Goal: Transaction & Acquisition: Purchase product/service

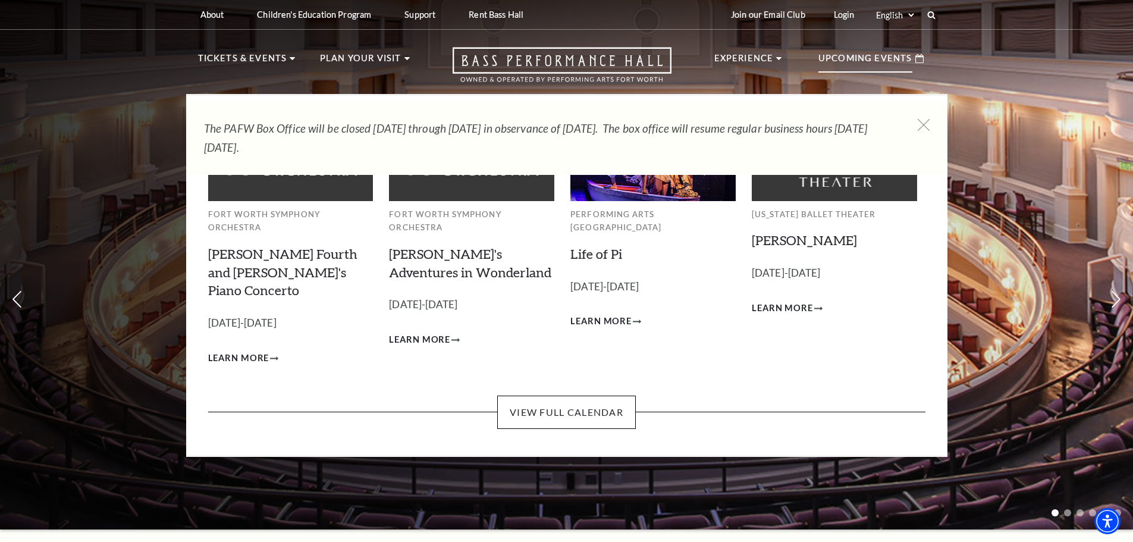
click at [887, 57] on p "Upcoming Events" at bounding box center [865, 61] width 94 height 21
click at [608, 314] on span "Learn More" at bounding box center [600, 321] width 61 height 15
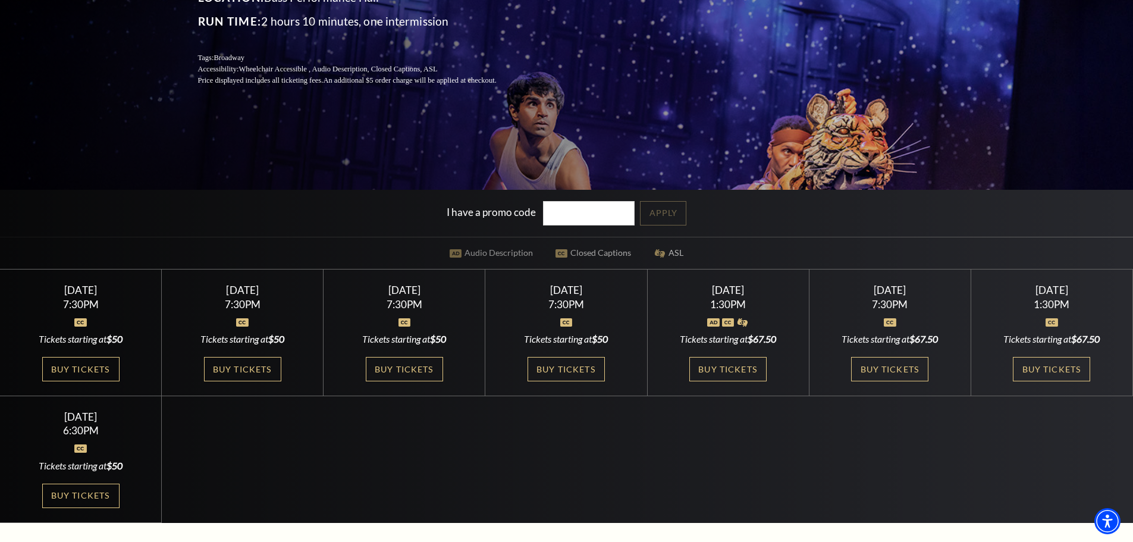
scroll to position [238, 0]
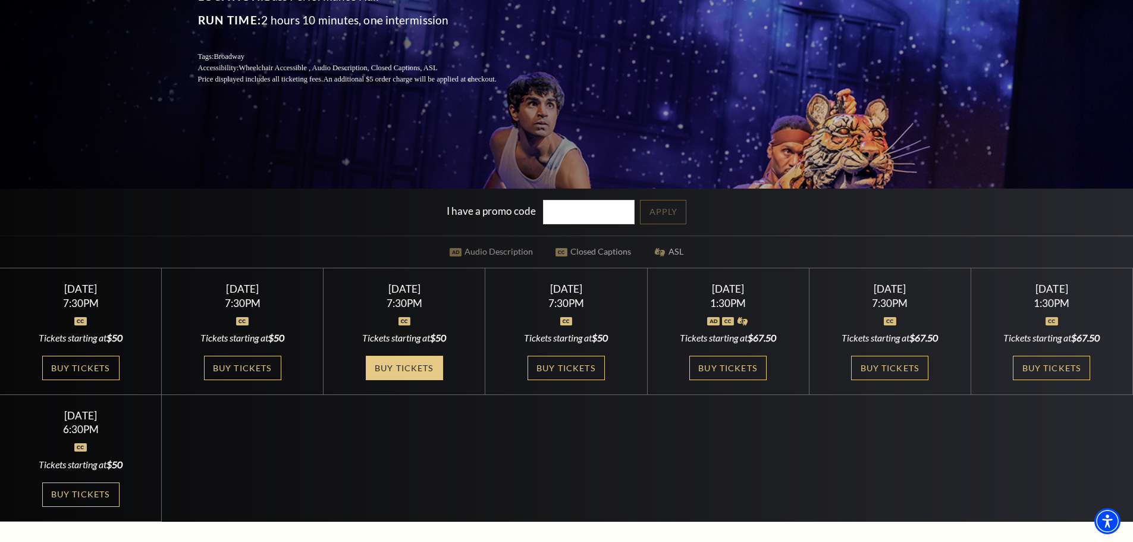
click at [409, 366] on link "Buy Tickets" at bounding box center [404, 368] width 77 height 24
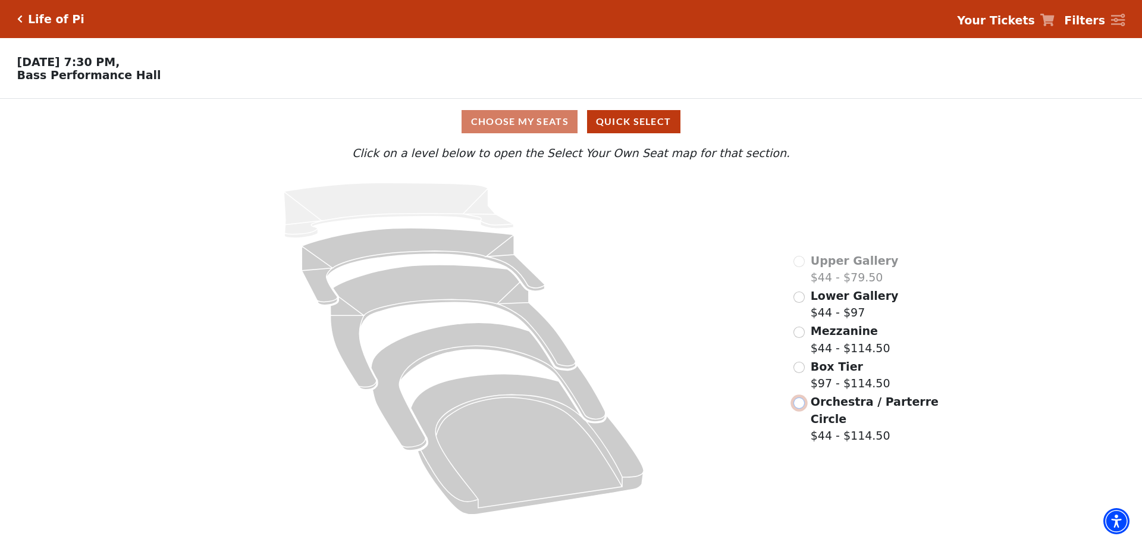
click at [800, 409] on input "Orchestra / Parterre Circle$44 - $114.50\a" at bounding box center [799, 402] width 11 height 11
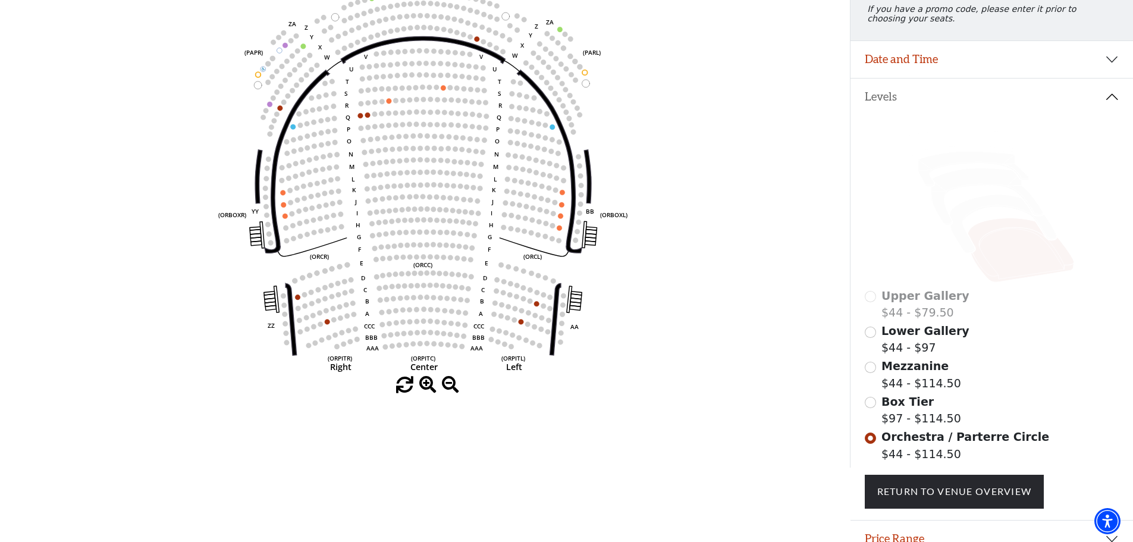
scroll to position [174, 0]
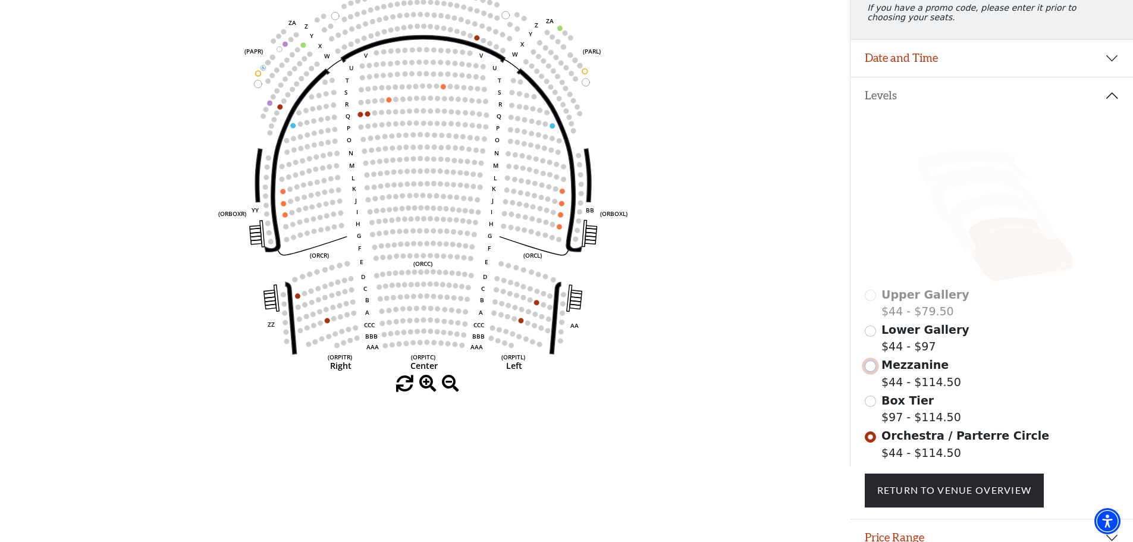
click at [873, 372] on input "Mezzanine$44 - $114.50\a" at bounding box center [870, 365] width 11 height 11
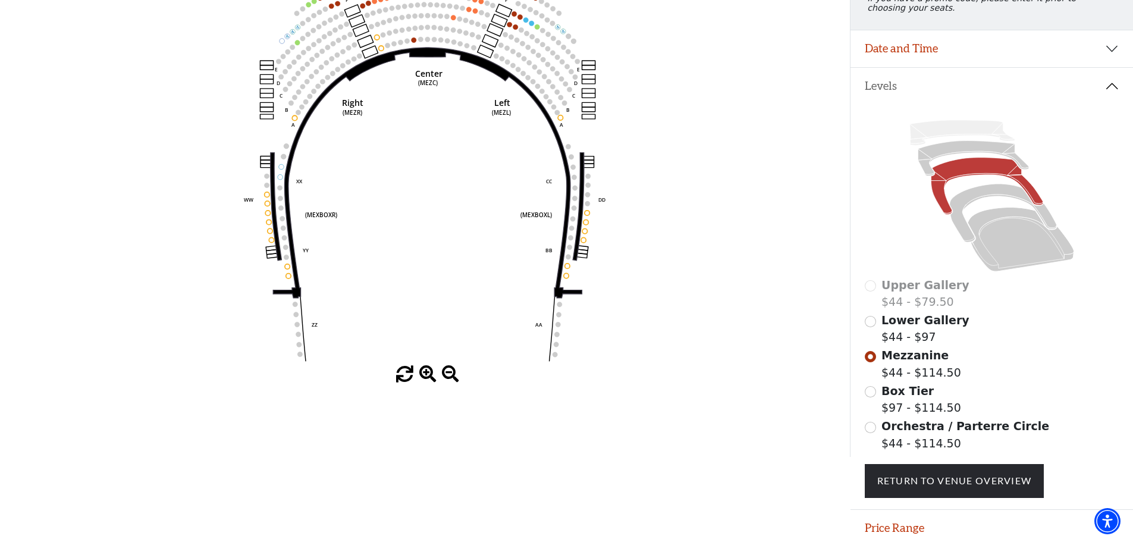
scroll to position [234, 0]
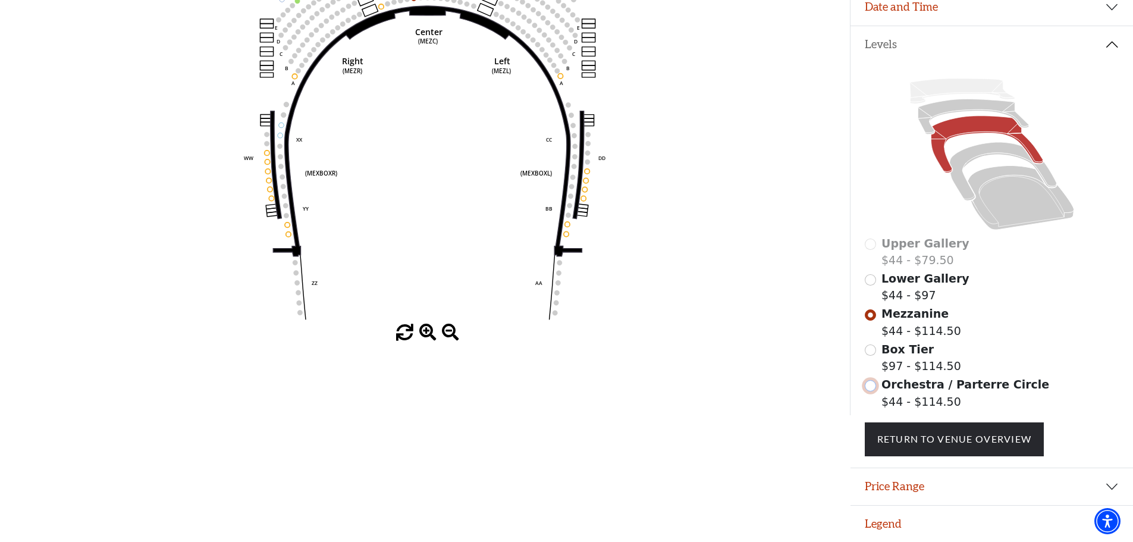
click at [870, 384] on input "Orchestra / Parterre Circle$44 - $114.50\a" at bounding box center [870, 385] width 11 height 11
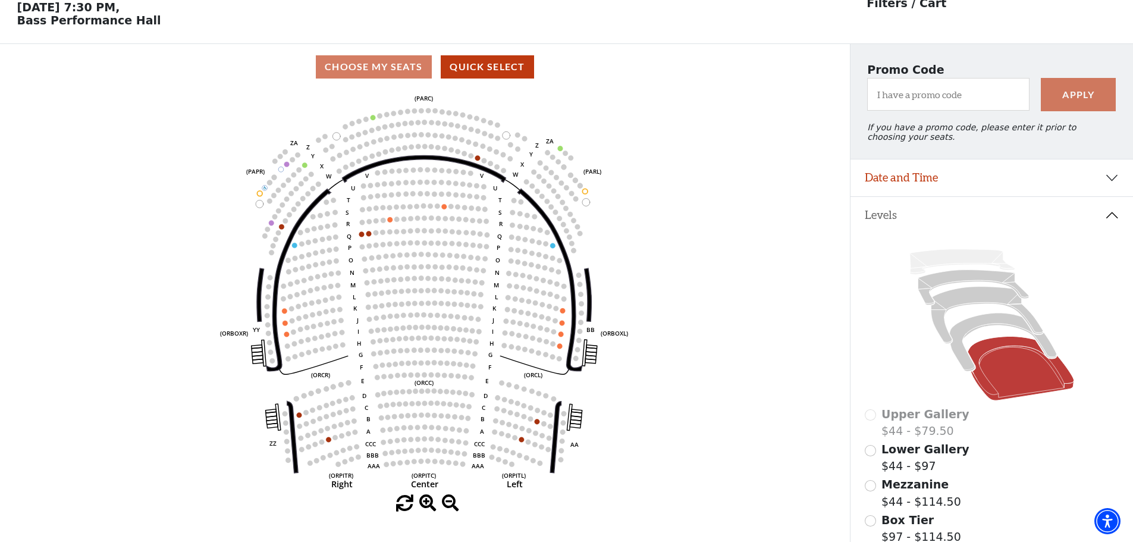
scroll to position [55, 0]
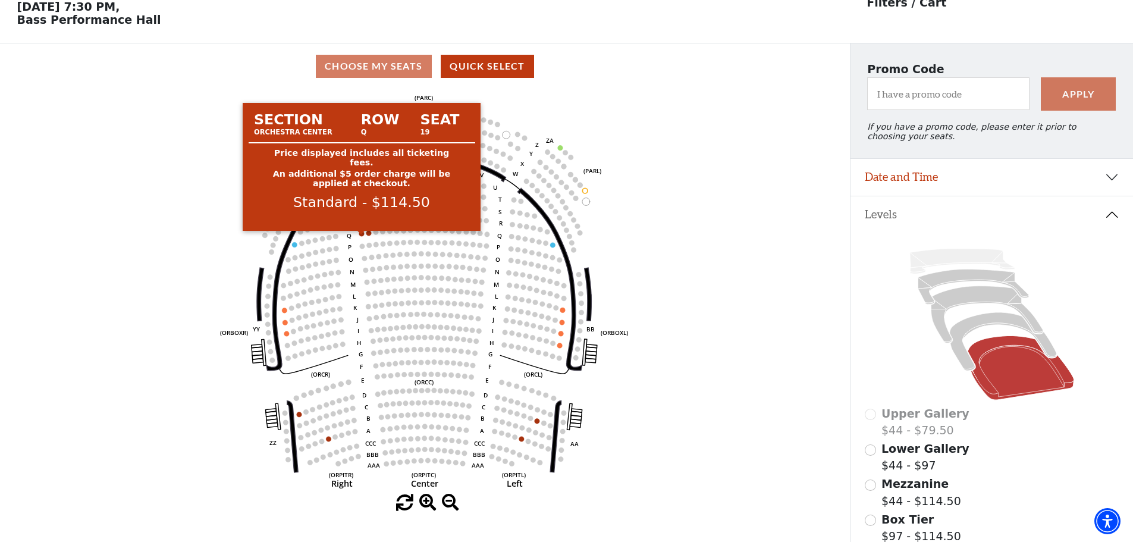
click at [361, 236] on circle at bounding box center [361, 233] width 5 height 5
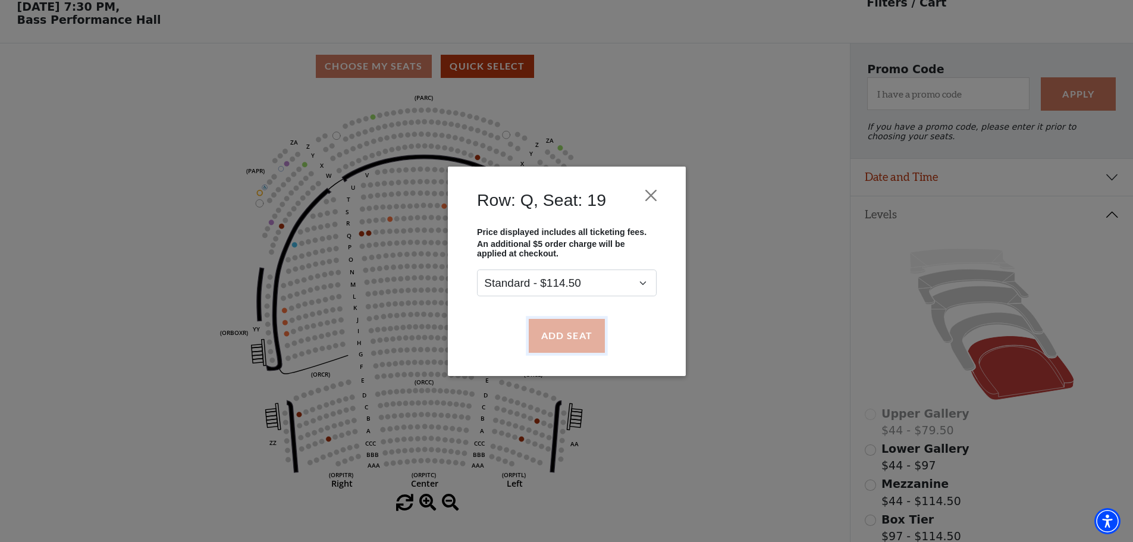
click at [572, 341] on button "Add Seat" at bounding box center [566, 335] width 76 height 33
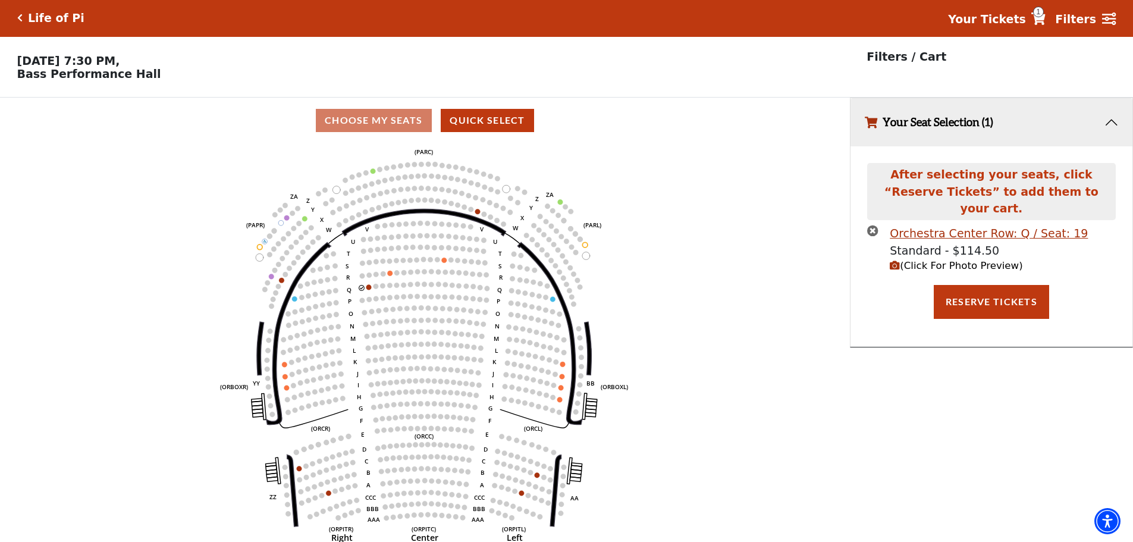
scroll to position [0, 0]
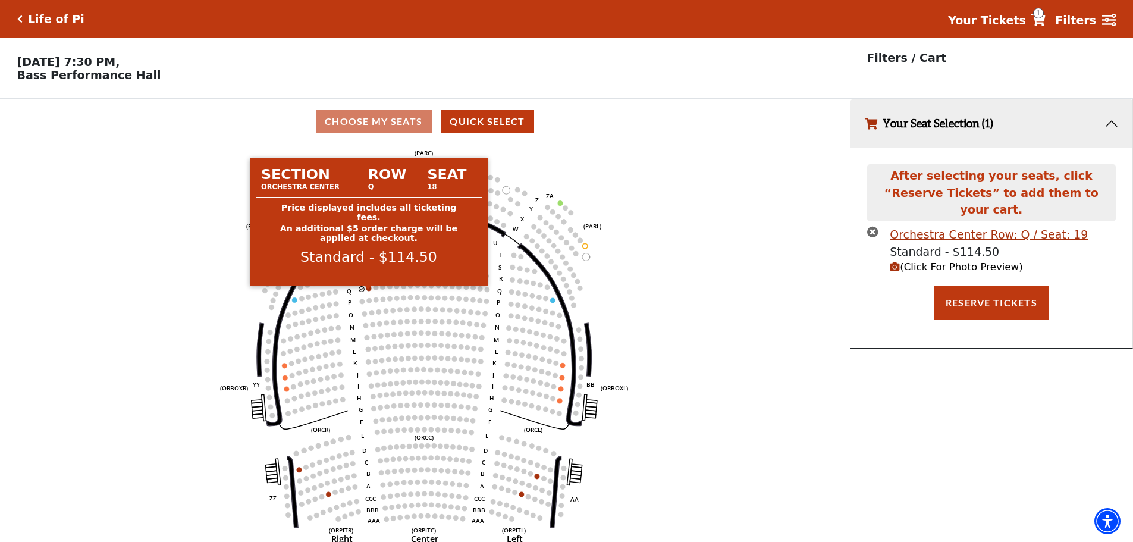
click at [367, 291] on circle at bounding box center [368, 288] width 5 height 5
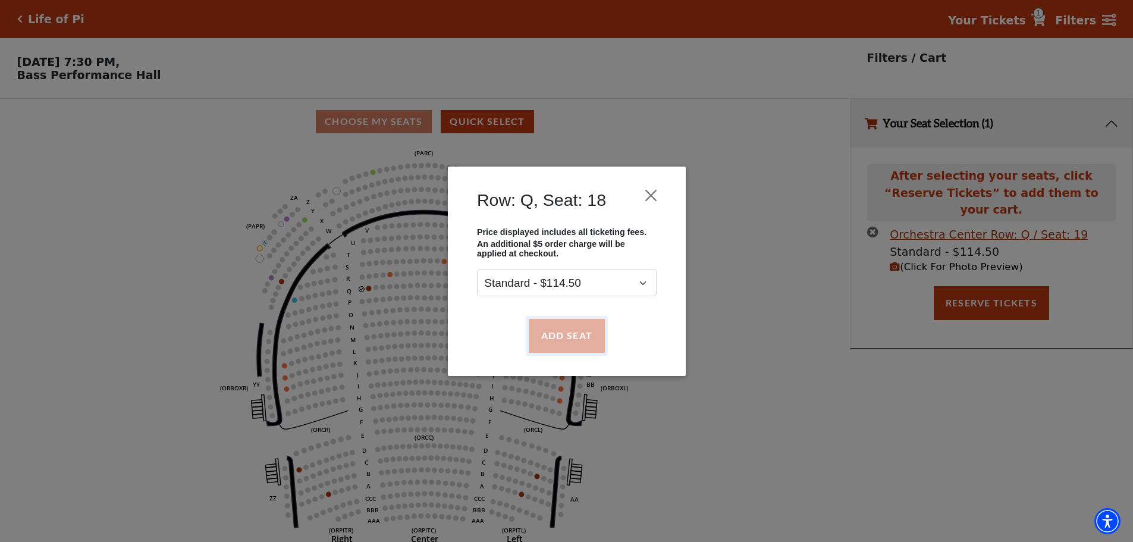
click at [572, 330] on button "Add Seat" at bounding box center [566, 335] width 76 height 33
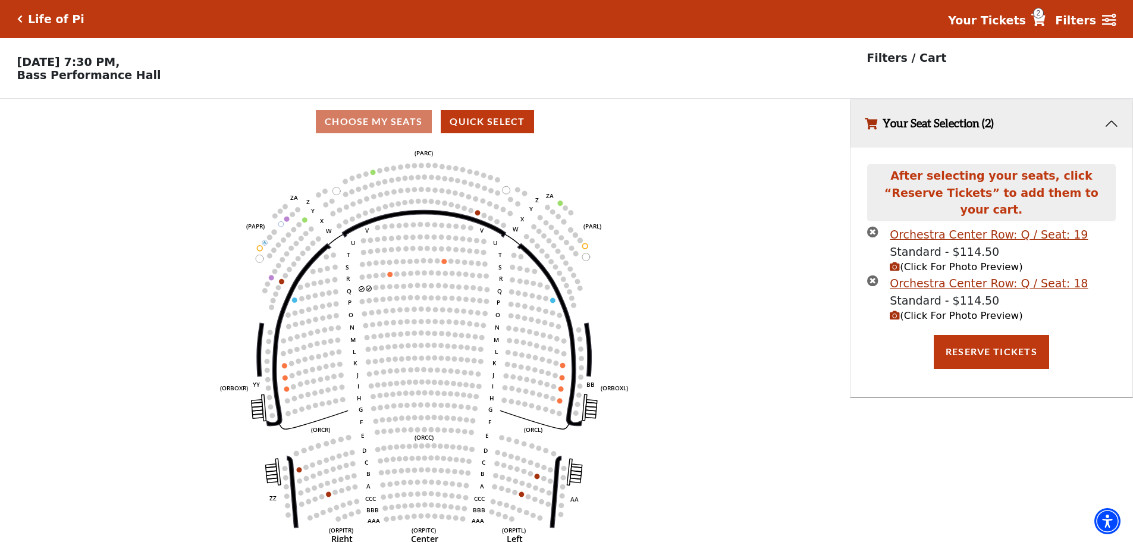
click at [951, 261] on span "(Click For Photo Preview)" at bounding box center [956, 266] width 133 height 11
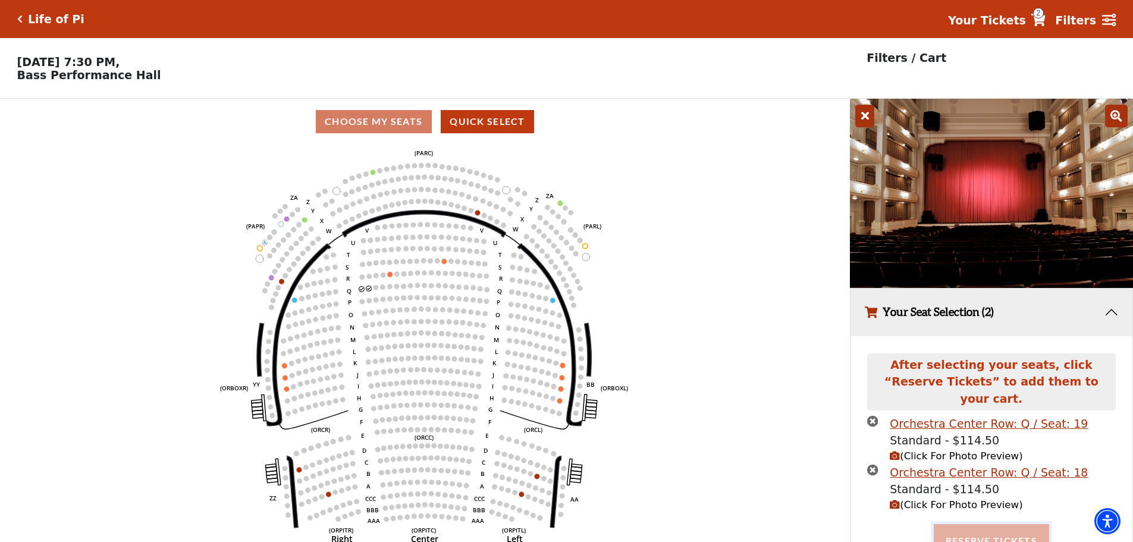
click at [1000, 528] on button "Reserve Tickets" at bounding box center [991, 540] width 115 height 33
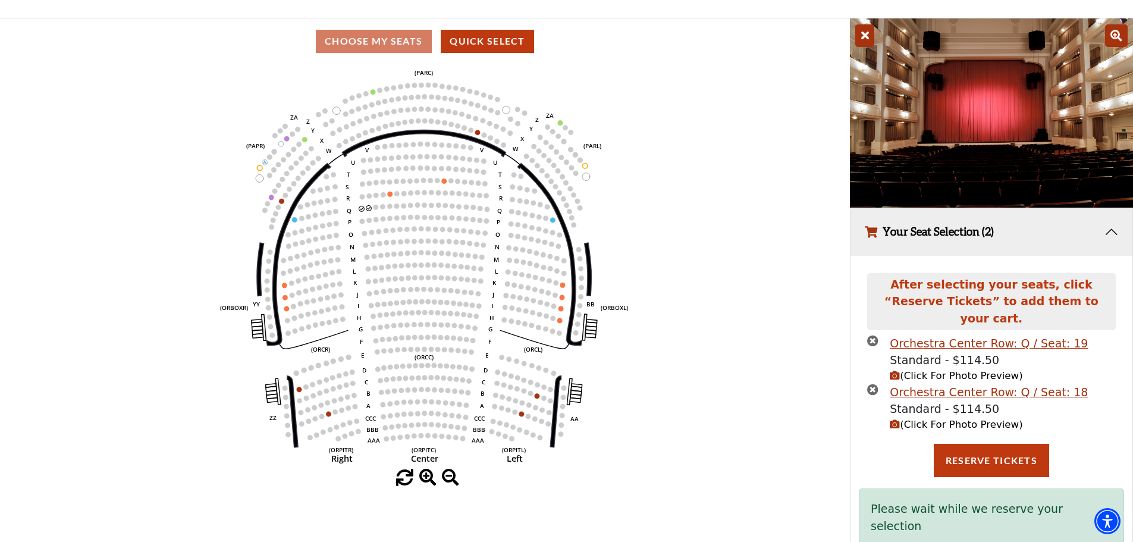
scroll to position [84, 0]
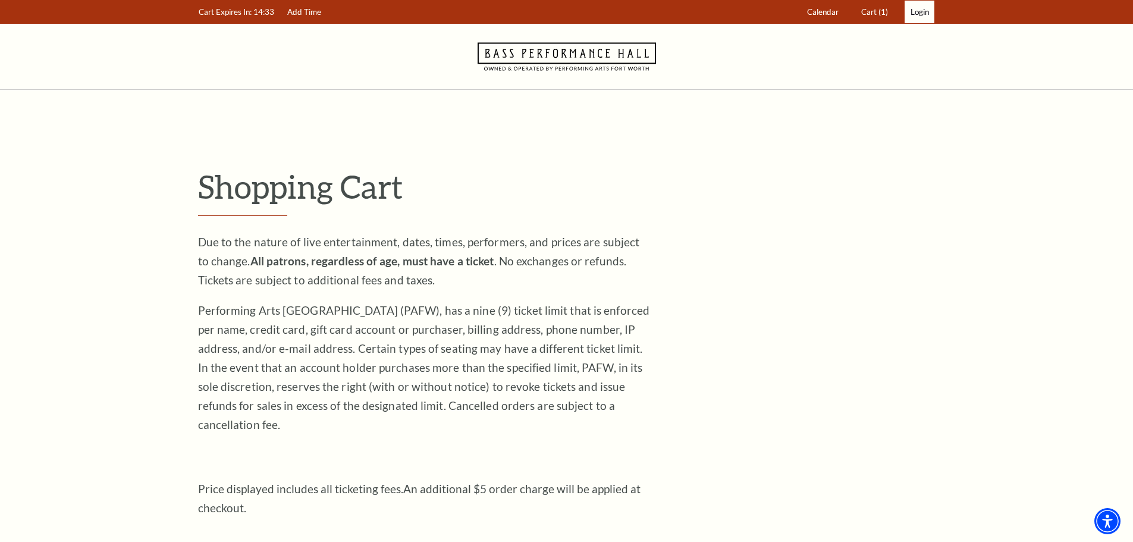
click at [922, 12] on span "Login" at bounding box center [920, 12] width 18 height 10
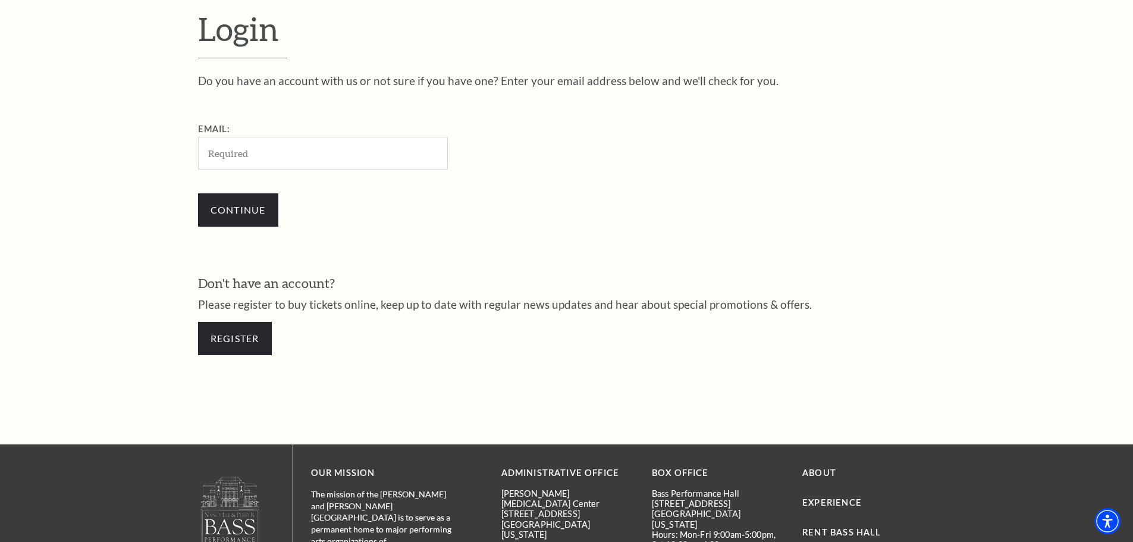
scroll to position [398, 0]
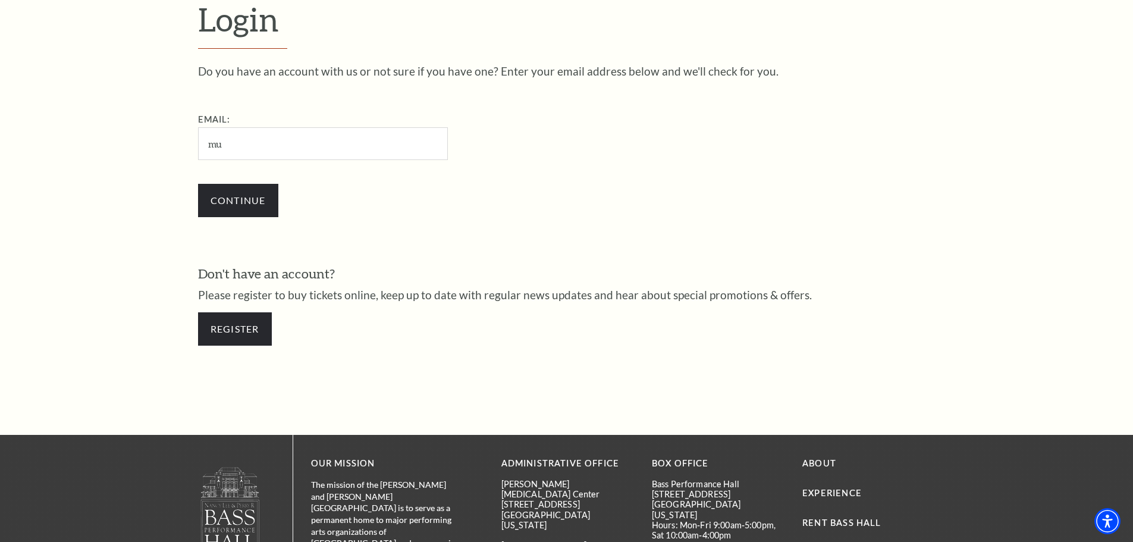
type input "[EMAIL_ADDRESS][DOMAIN_NAME]"
click at [246, 200] on input "Continue" at bounding box center [238, 200] width 80 height 33
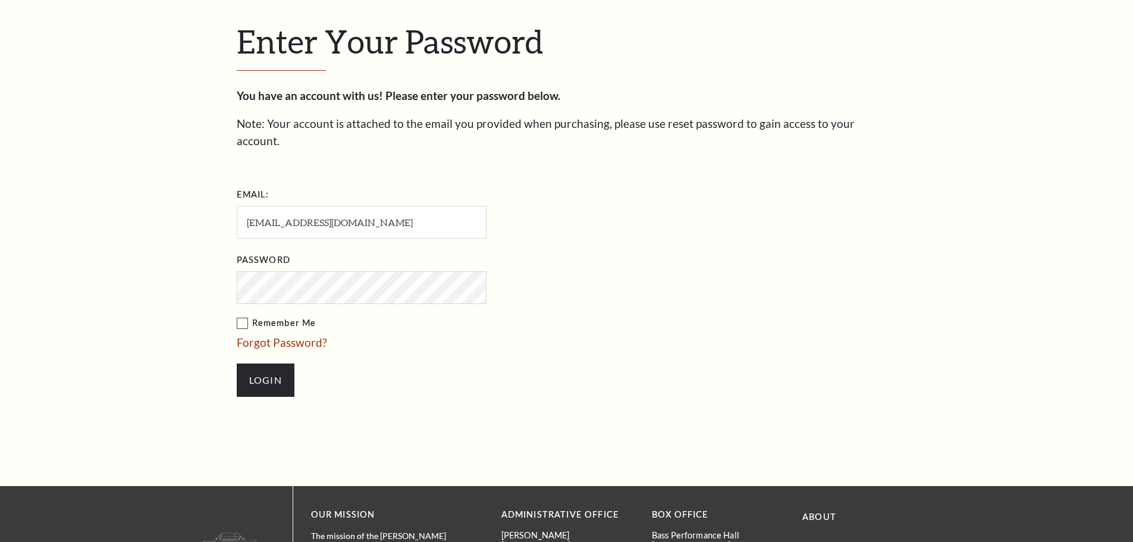
scroll to position [409, 0]
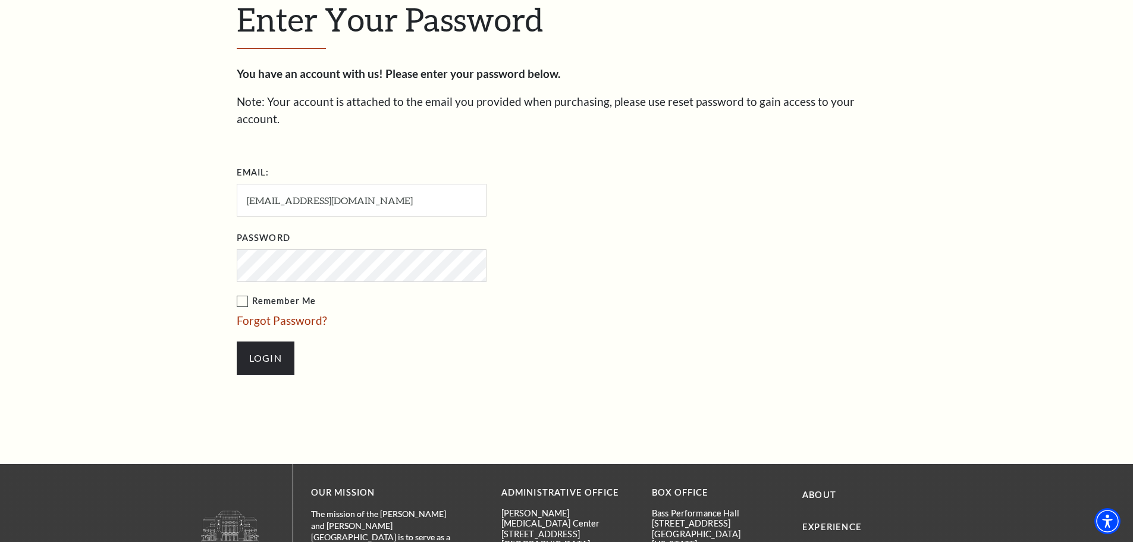
click at [242, 294] on label "Remember Me" at bounding box center [421, 301] width 369 height 15
click at [0, 0] on input "Remember Me" at bounding box center [0, 0] width 0 height 0
click at [270, 344] on input "Login" at bounding box center [266, 357] width 58 height 33
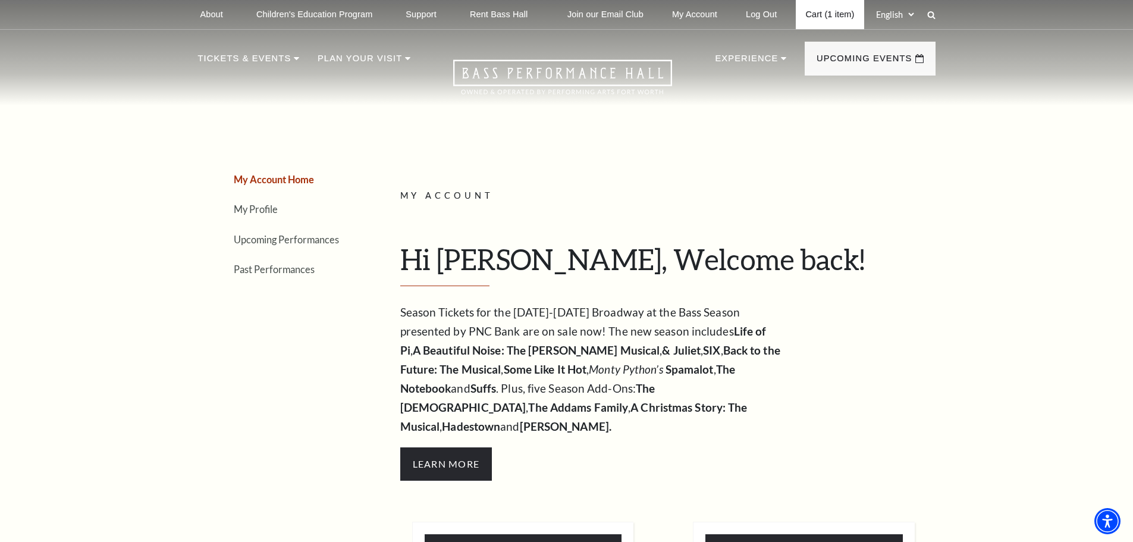
click at [836, 14] on link "Cart (1 item)" at bounding box center [830, 14] width 68 height 29
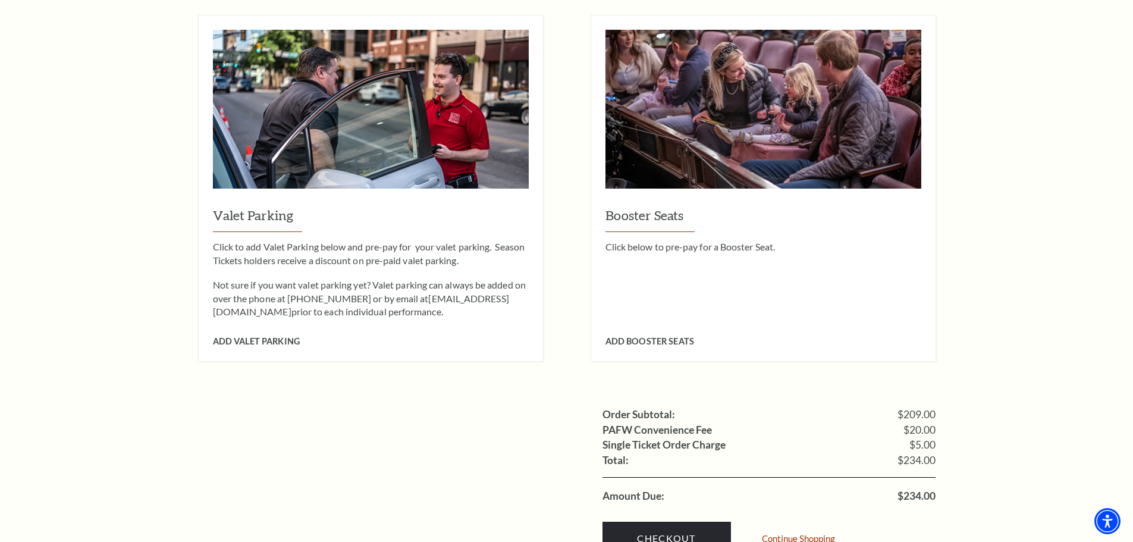
scroll to position [1011, 0]
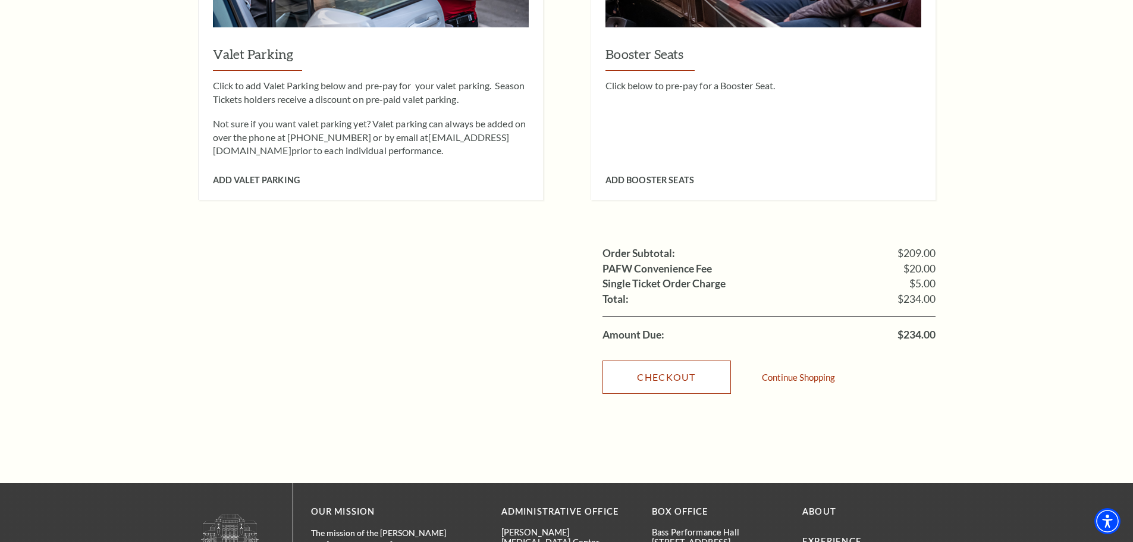
click at [660, 360] on link "Checkout" at bounding box center [667, 376] width 128 height 33
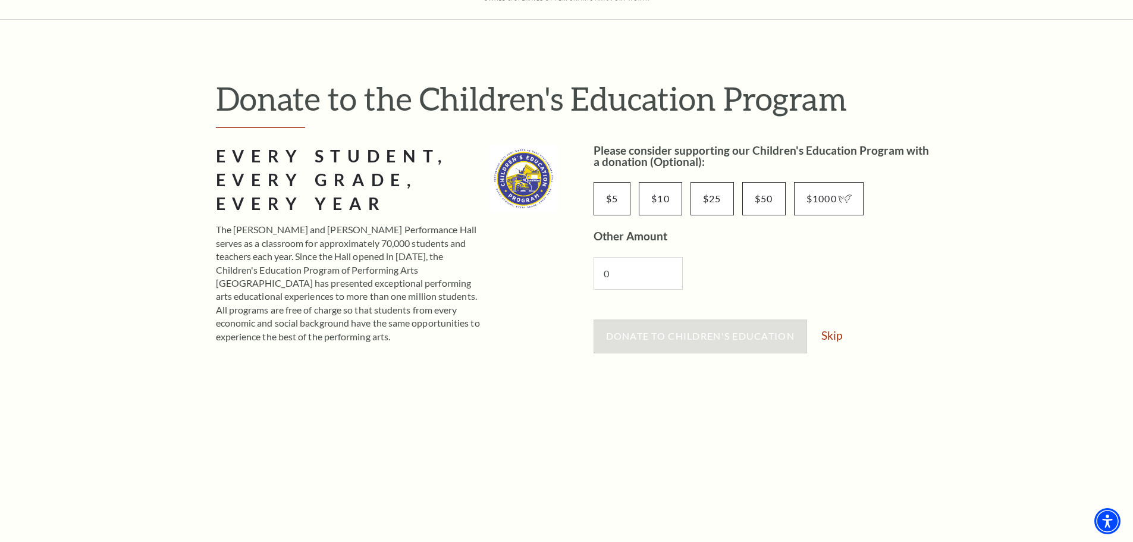
scroll to position [178, 0]
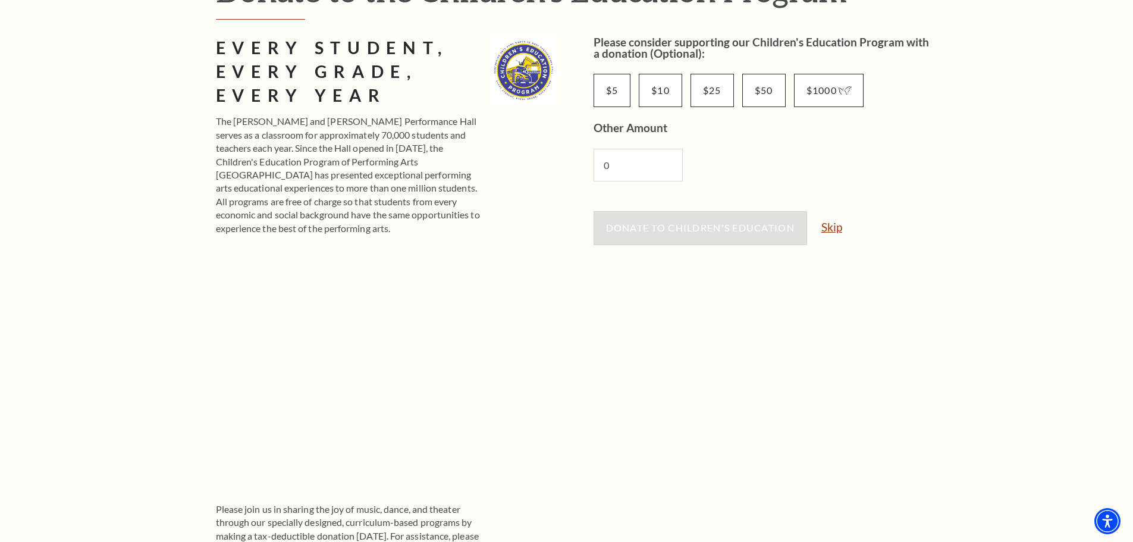
click at [834, 228] on link "Skip" at bounding box center [831, 226] width 21 height 11
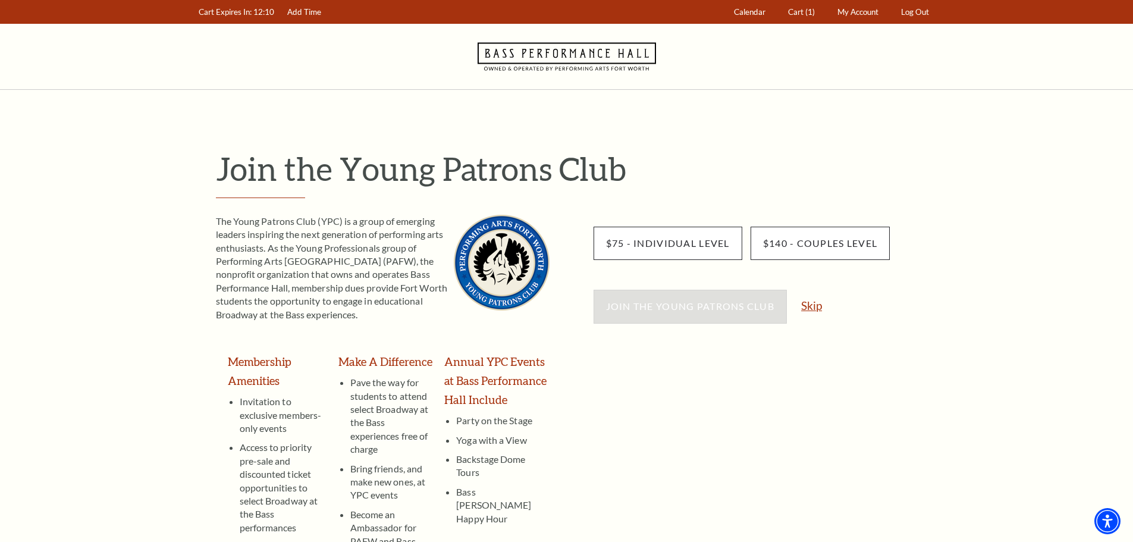
click at [814, 308] on link "Skip" at bounding box center [811, 305] width 21 height 11
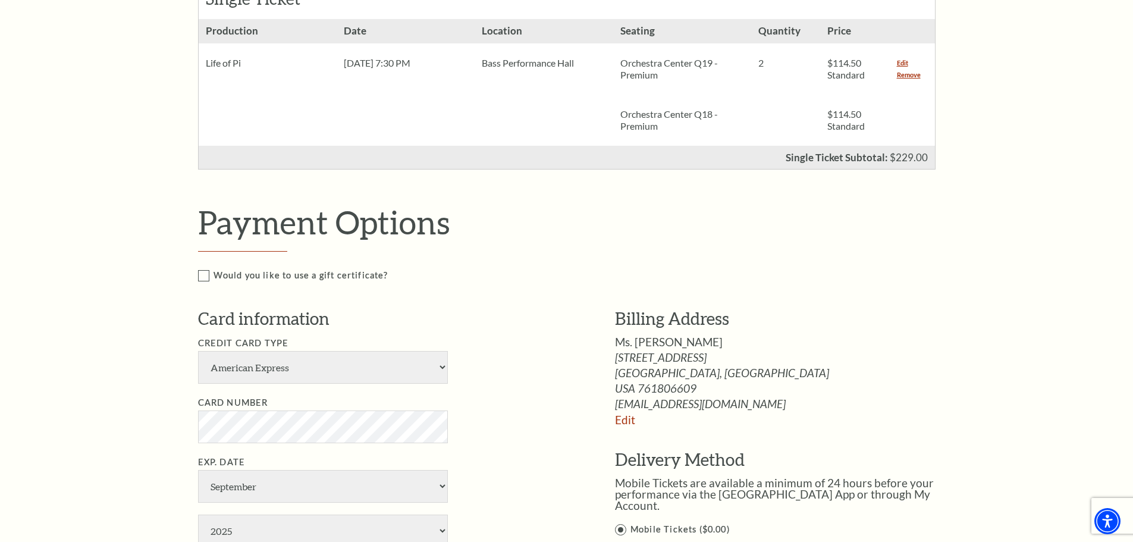
scroll to position [535, 0]
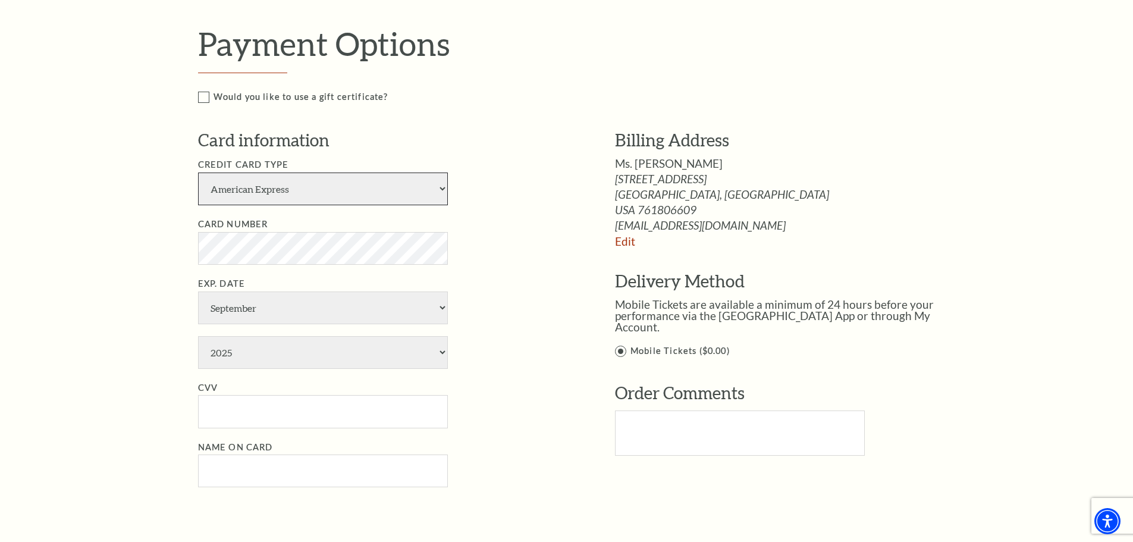
click at [442, 188] on select "American Express Visa Master Card Discover" at bounding box center [323, 189] width 250 height 33
select select "24"
click at [198, 173] on select "American Express Visa Master Card Discover" at bounding box center [323, 189] width 250 height 33
click at [444, 307] on select "January February March April May June July August September October November De…" at bounding box center [323, 307] width 250 height 33
select select "4"
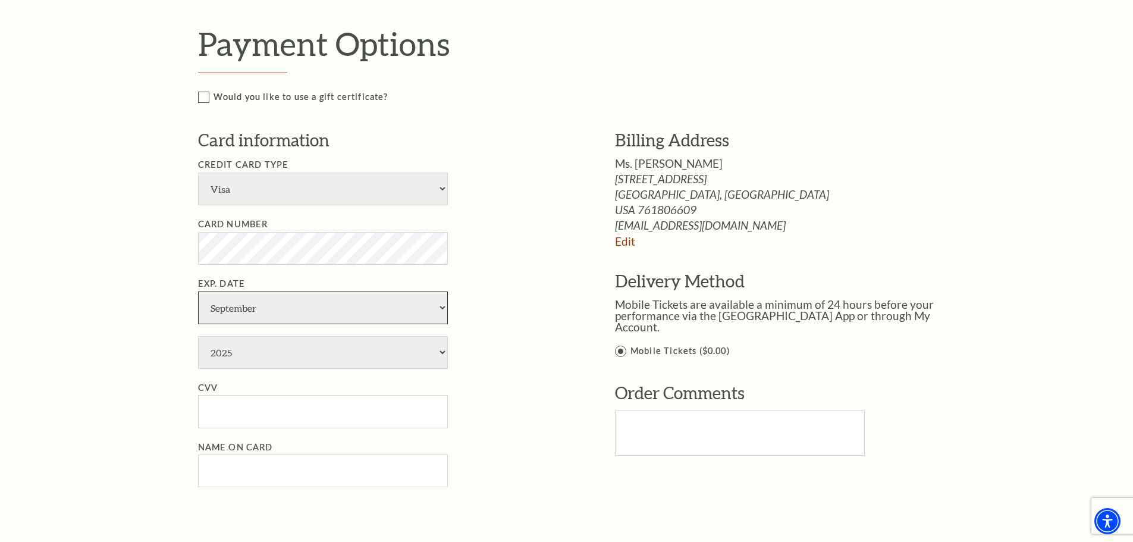
click at [198, 291] on select "January February March April May June July August September October November De…" at bounding box center [323, 307] width 250 height 33
click at [450, 350] on li "Exp. Date January February March April May June July August September October N…" at bounding box center [388, 323] width 381 height 92
click at [443, 353] on select "2025 2026 2027 2028 2029 2030 2031 2032 2033 2034" at bounding box center [323, 352] width 250 height 33
select select "2030"
click at [198, 336] on select "2025 2026 2027 2028 2029 2030 2031 2032 2033 2034" at bounding box center [323, 352] width 250 height 33
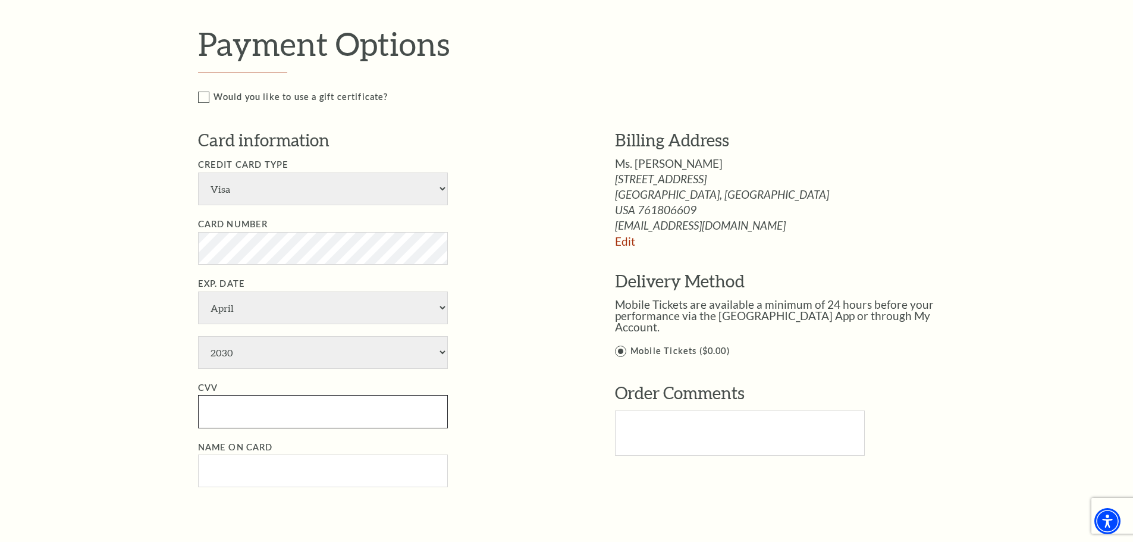
click at [257, 403] on input "CVV" at bounding box center [323, 411] width 250 height 33
type input "321"
click at [238, 464] on input "Name on Card" at bounding box center [323, 470] width 250 height 33
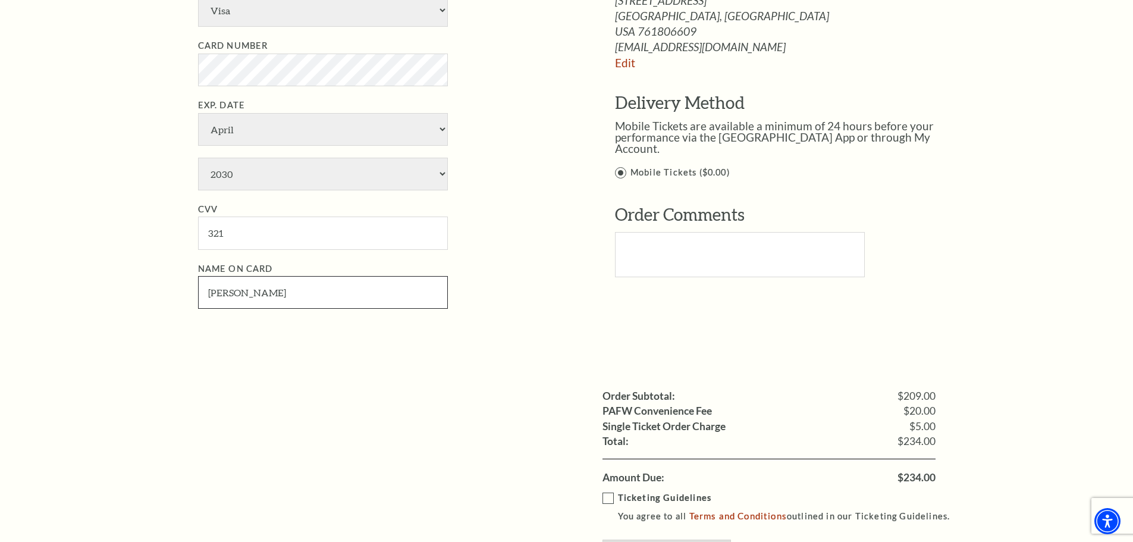
scroll to position [892, 0]
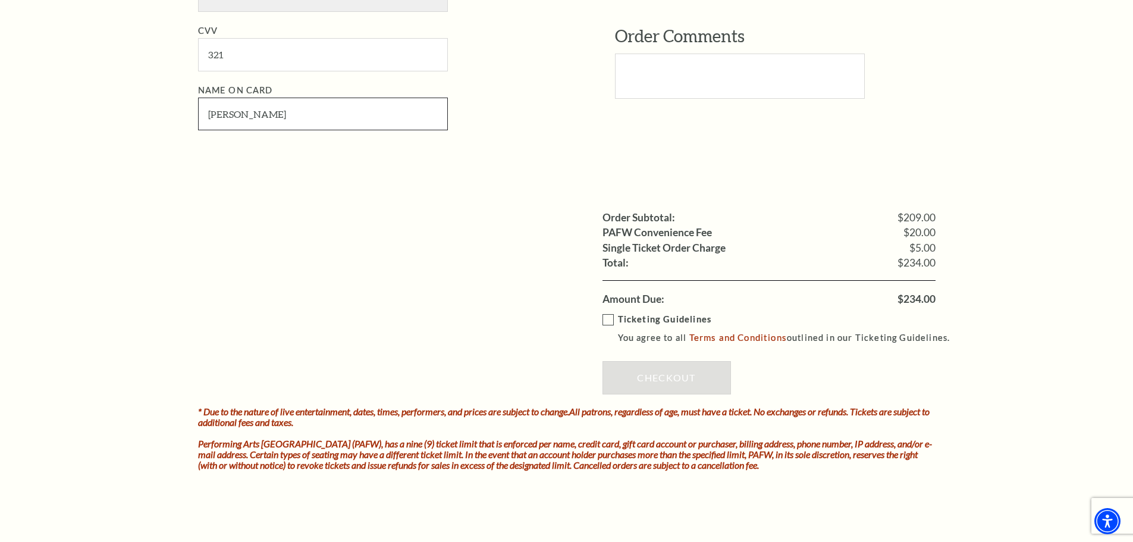
type input "Karen J Murphy"
click at [604, 321] on label "Ticketing Guidelines You agree to all Terms and Conditions outlined in our Tick…" at bounding box center [782, 328] width 359 height 33
click at [0, 0] on input "Ticketing Guidelines You agree to all Terms and Conditions outlined in our Tick…" at bounding box center [0, 0] width 0 height 0
click at [671, 377] on link "Checkout" at bounding box center [667, 377] width 128 height 33
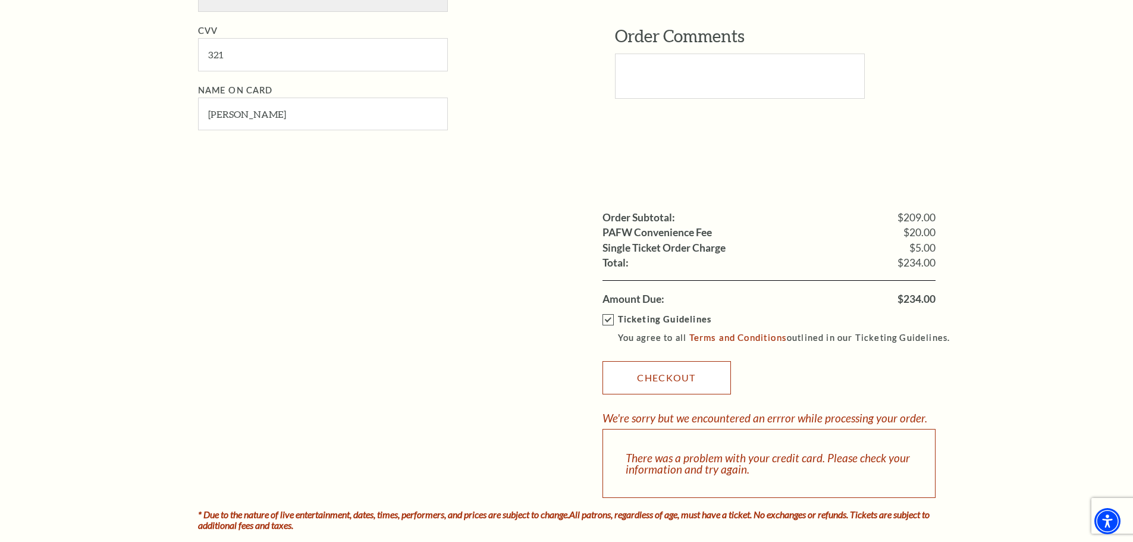
click at [676, 379] on link "Checkout" at bounding box center [667, 377] width 128 height 33
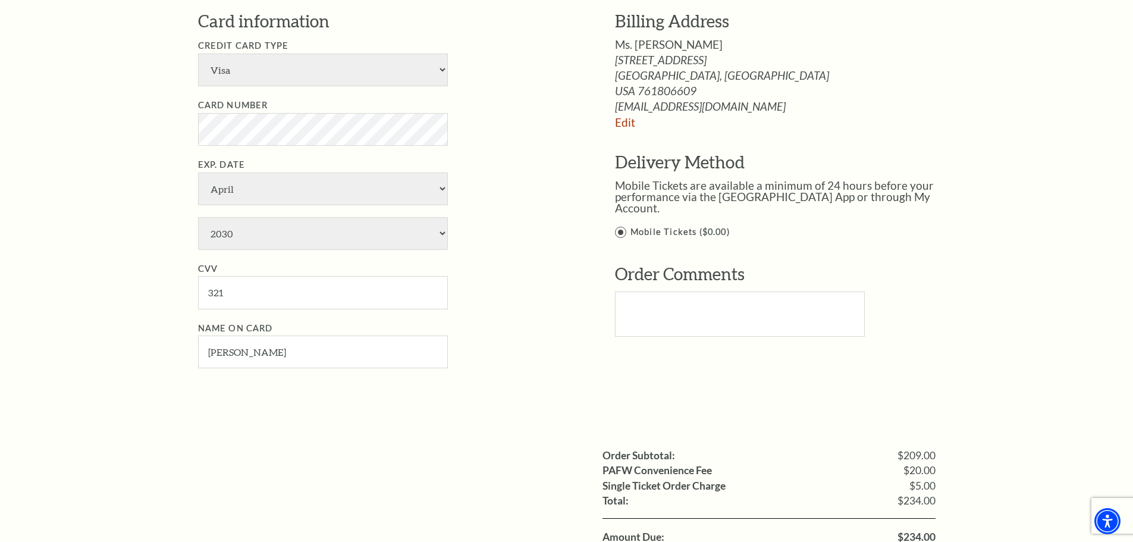
scroll to position [952, 0]
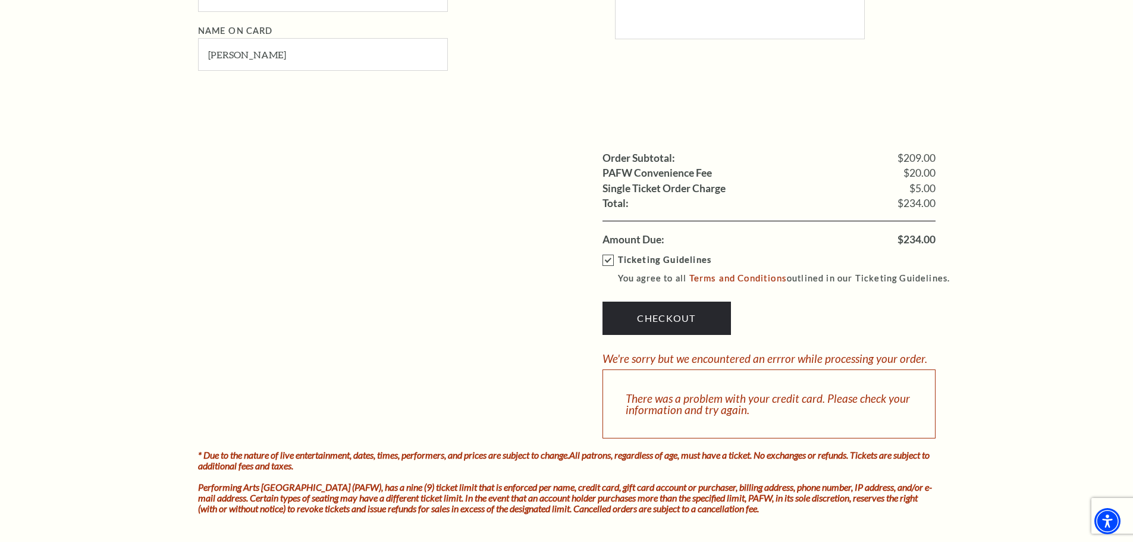
click at [610, 262] on label "Ticketing Guidelines You agree to all Terms and Conditions outlined in our Tick…" at bounding box center [782, 269] width 359 height 33
click at [0, 0] on input "Ticketing Guidelines You agree to all Terms and Conditions outlined in our Tick…" at bounding box center [0, 0] width 0 height 0
click at [610, 262] on label "Ticketing Guidelines You agree to all Terms and Conditions outlined in our Tick…" at bounding box center [782, 269] width 359 height 33
click at [0, 0] on input "Ticketing Guidelines You agree to all Terms and Conditions outlined in our Tick…" at bounding box center [0, 0] width 0 height 0
click at [673, 318] on link "Checkout" at bounding box center [667, 318] width 128 height 33
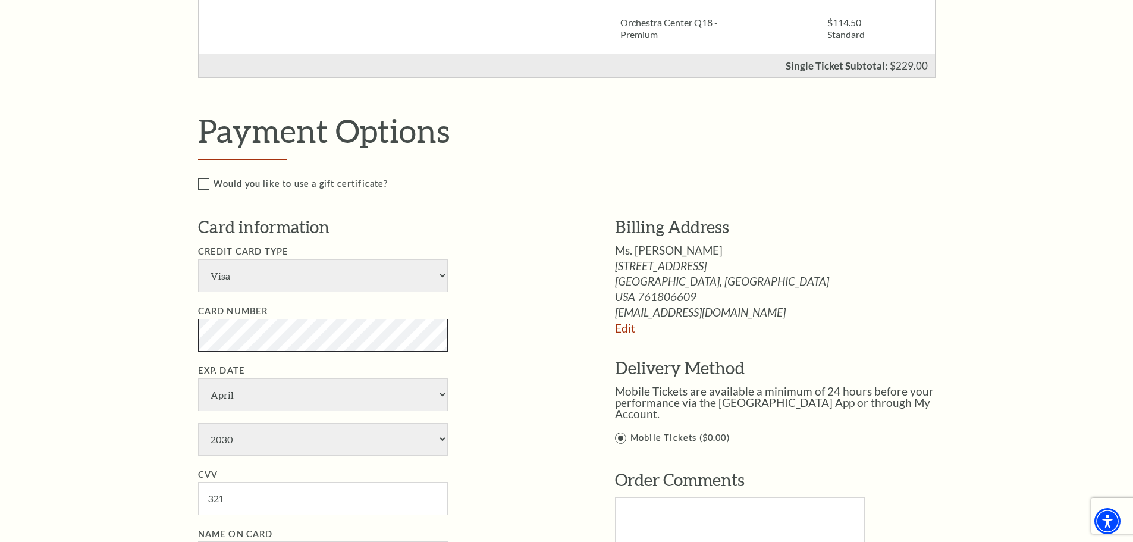
scroll to position [476, 0]
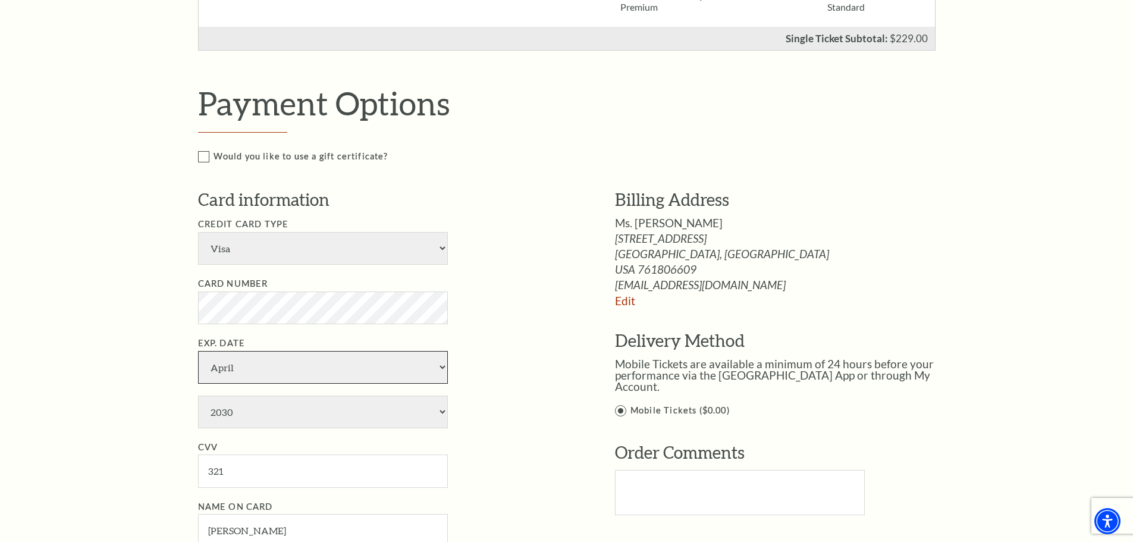
click at [443, 367] on select "January February March April May June July August September October November De…" at bounding box center [323, 367] width 250 height 33
click at [198, 351] on select "January February March April May June July August September October November De…" at bounding box center [323, 367] width 250 height 33
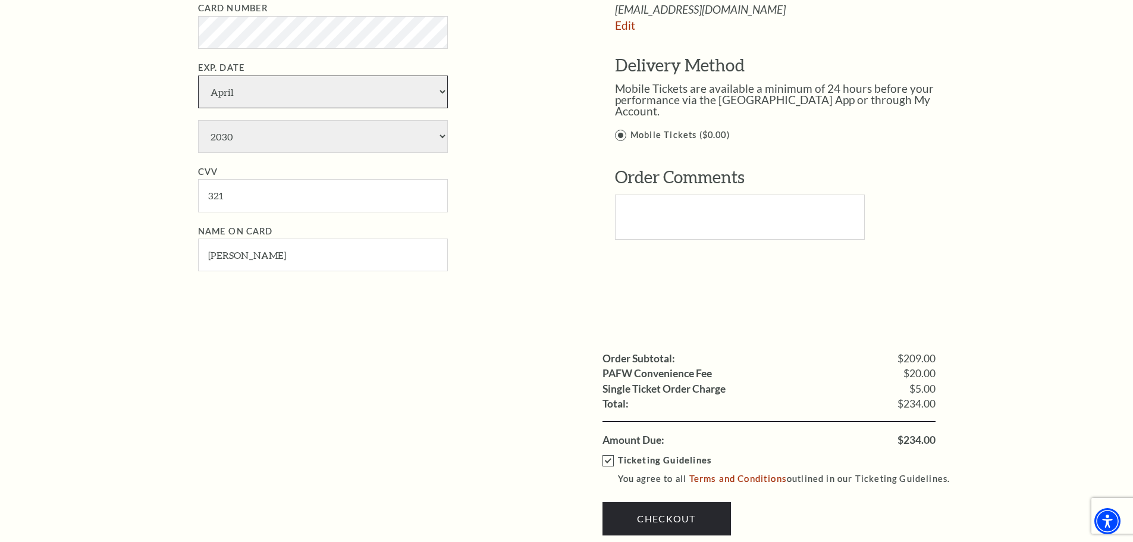
scroll to position [892, 0]
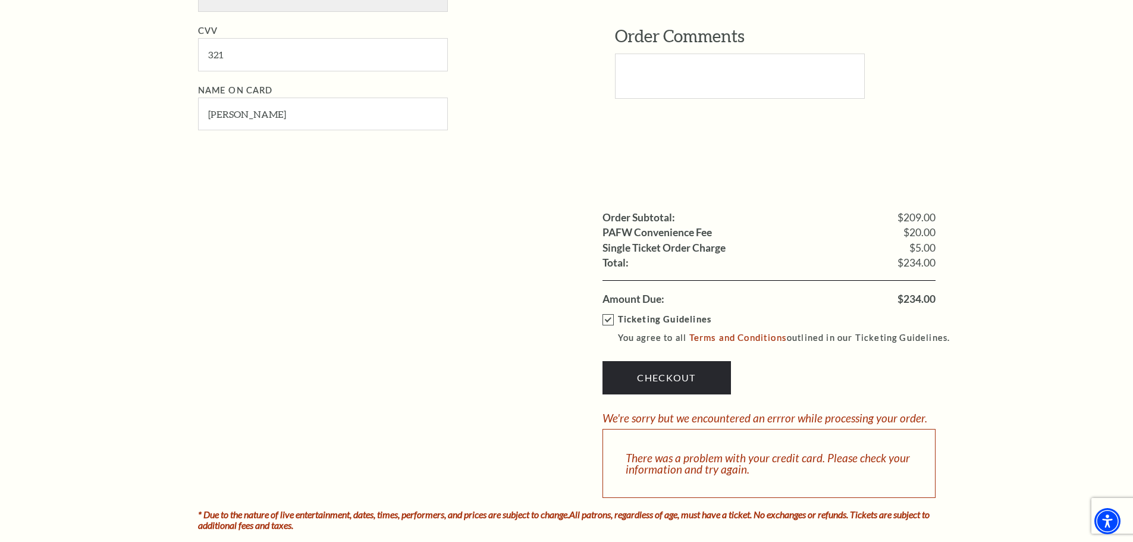
click at [609, 318] on label "Ticketing Guidelines You agree to all Terms and Conditions outlined in our Tick…" at bounding box center [782, 328] width 359 height 33
click at [0, 0] on input "Ticketing Guidelines You agree to all Terms and Conditions outlined in our Tick…" at bounding box center [0, 0] width 0 height 0
click at [609, 318] on label "Ticketing Guidelines You agree to all Terms and Conditions outlined in our Tick…" at bounding box center [782, 328] width 359 height 33
click at [0, 0] on input "Ticketing Guidelines You agree to all Terms and Conditions outlined in our Tick…" at bounding box center [0, 0] width 0 height 0
click at [674, 380] on link "Checkout" at bounding box center [667, 377] width 128 height 33
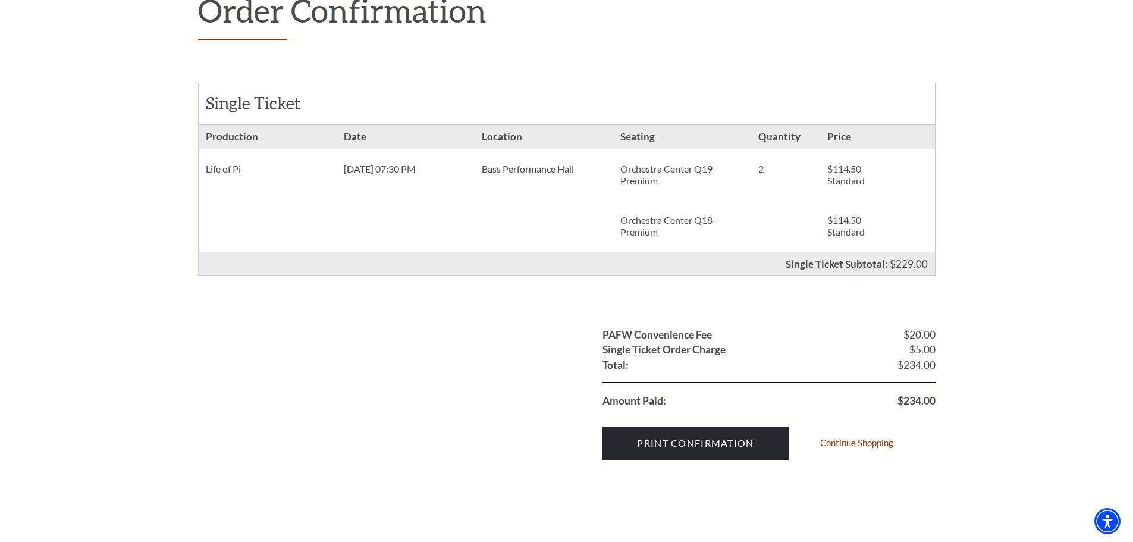
scroll to position [178, 0]
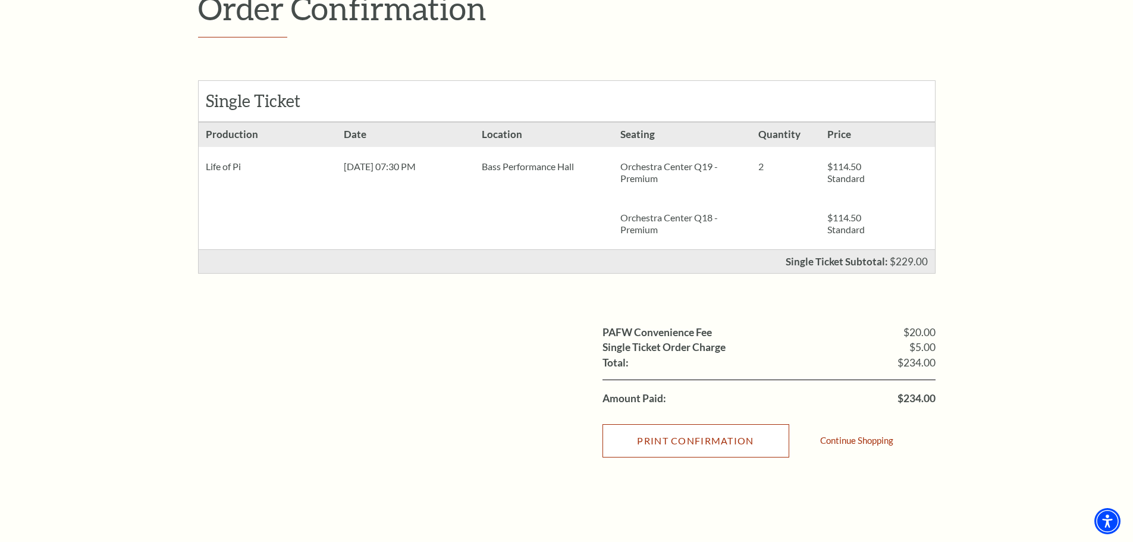
click at [714, 444] on input "Print Confirmation" at bounding box center [696, 440] width 187 height 33
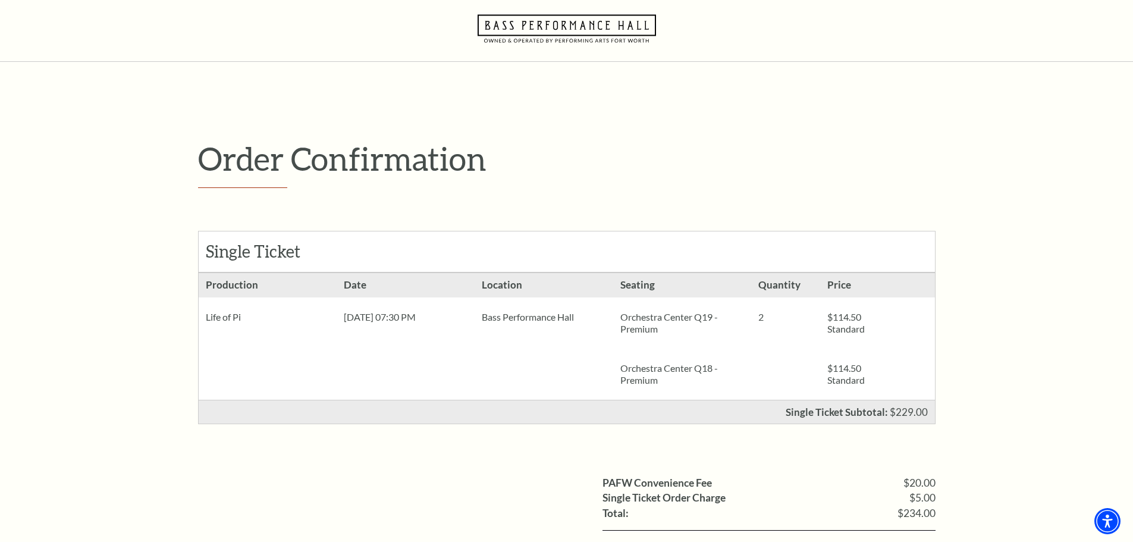
scroll to position [0, 0]
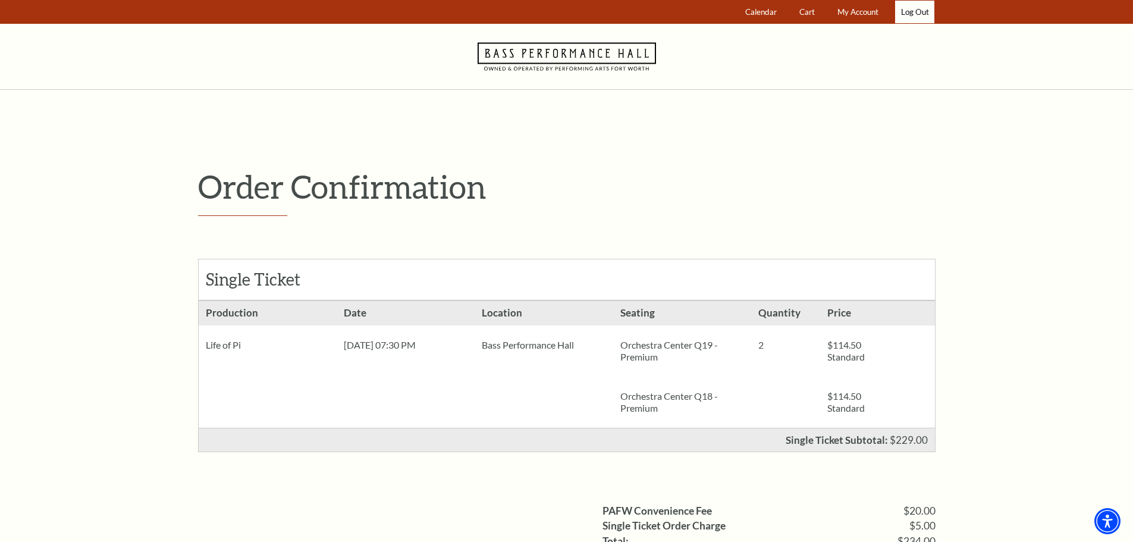
click at [920, 13] on link "Log Out" at bounding box center [914, 12] width 39 height 23
